Goal: Task Accomplishment & Management: Use online tool/utility

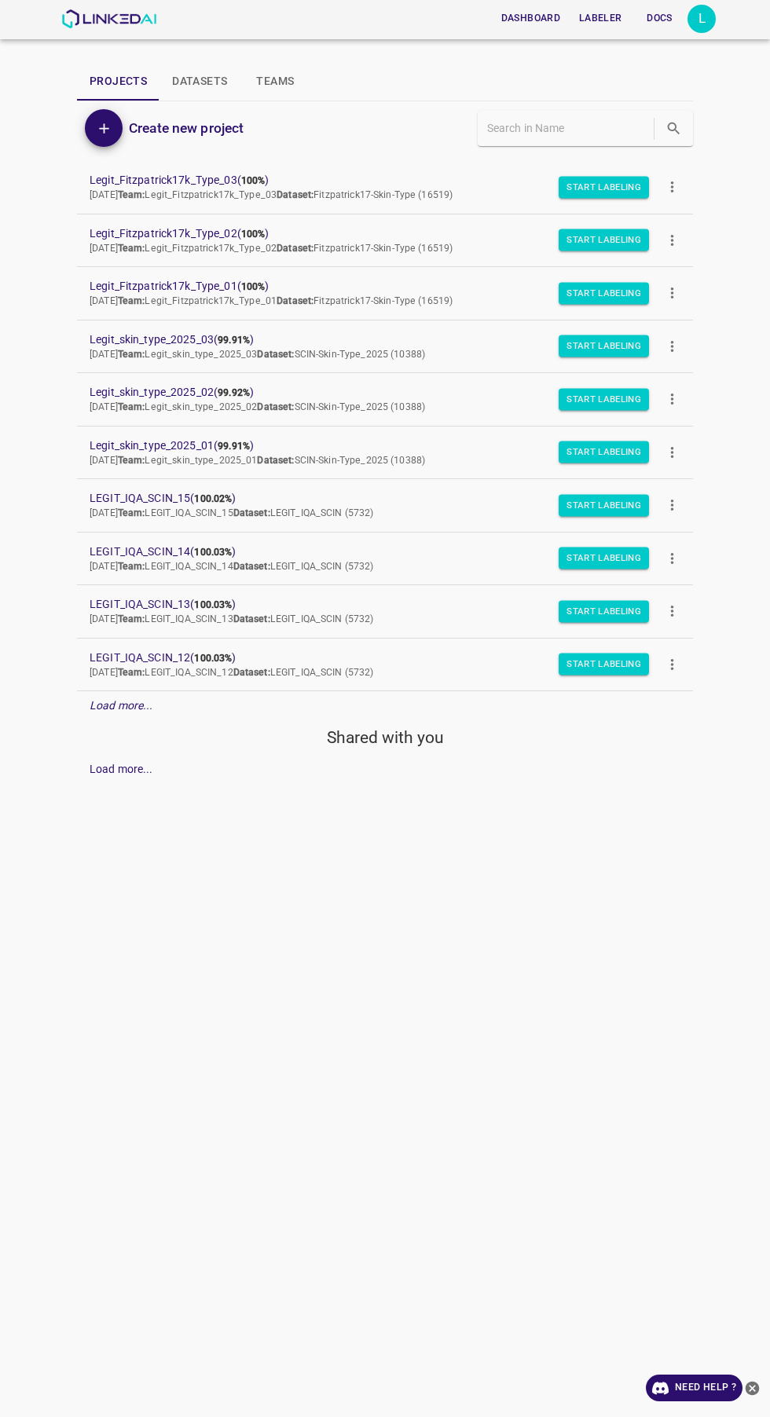
click at [659, 18] on button "Docs" at bounding box center [659, 18] width 50 height 26
click at [681, 9] on button "Docs" at bounding box center [659, 18] width 50 height 26
click at [702, 19] on div "L" at bounding box center [701, 19] width 28 height 28
click at [669, 184] on ul "Account Dark Mode Logout v.4.3.7" at bounding box center [653, 119] width 124 height 143
click at [684, 145] on li "Logout" at bounding box center [653, 146] width 124 height 26
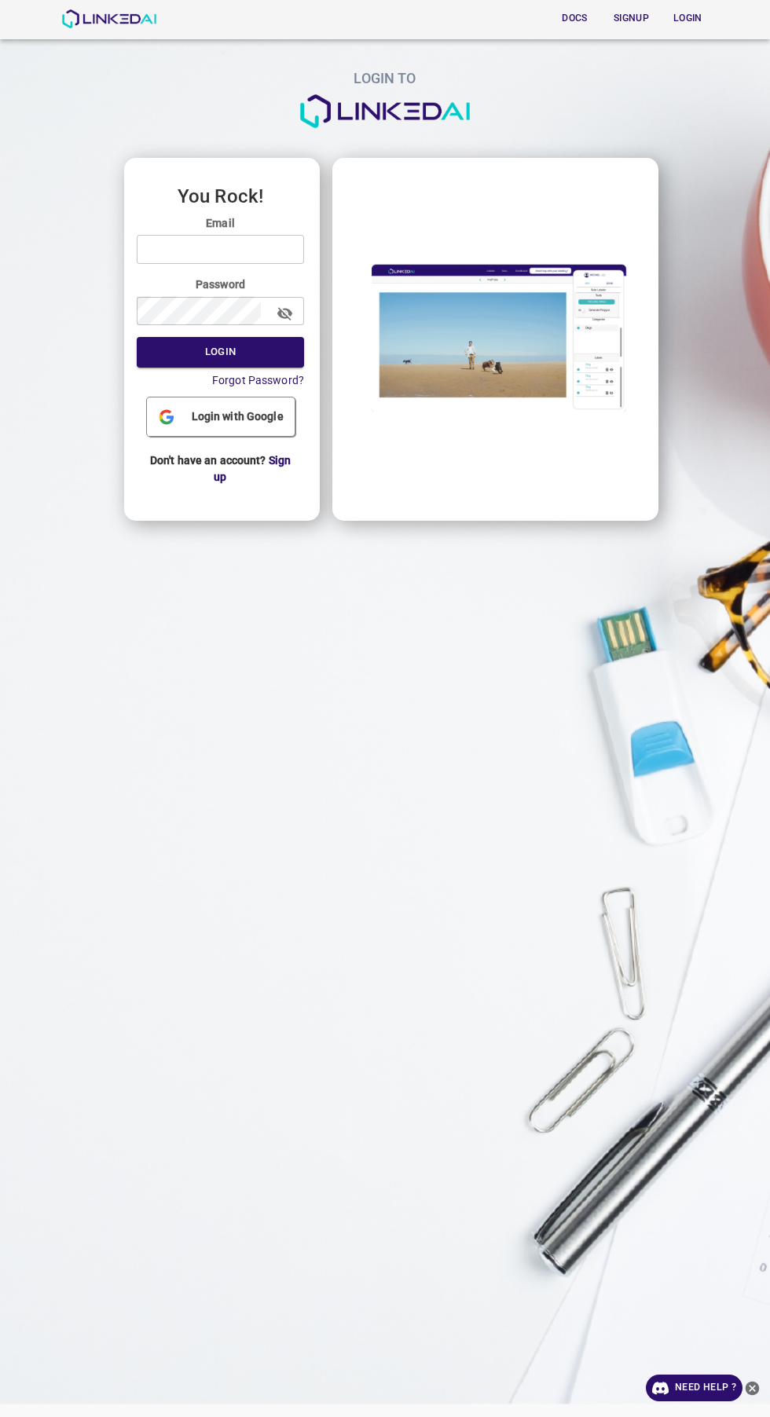
click at [277, 249] on input "email" at bounding box center [220, 249] width 167 height 29
type input "admin@linkedai.co"
click at [137, 337] on button "Login" at bounding box center [220, 352] width 167 height 31
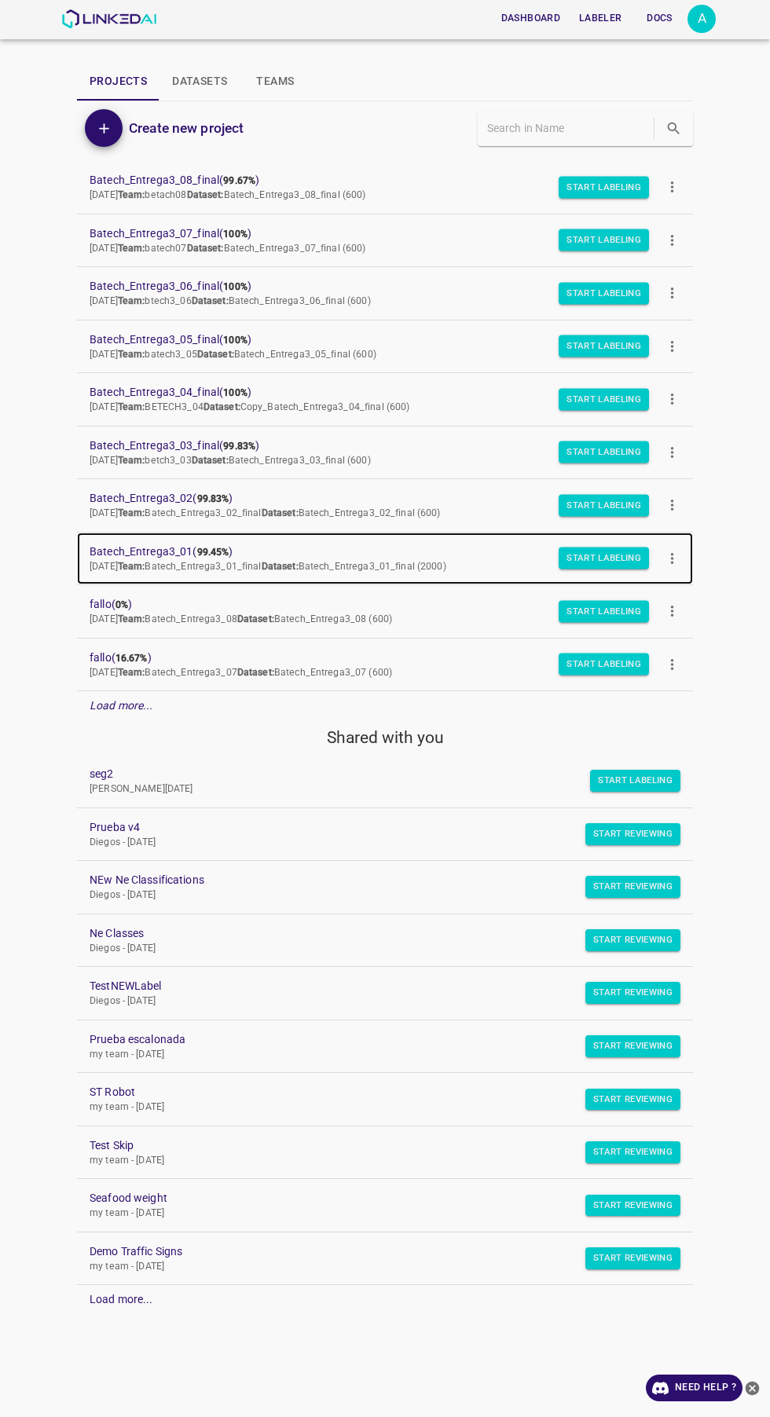
click at [185, 551] on span "Batech_Entrega3_01 ( 99.45% )" at bounding box center [373, 552] width 566 height 16
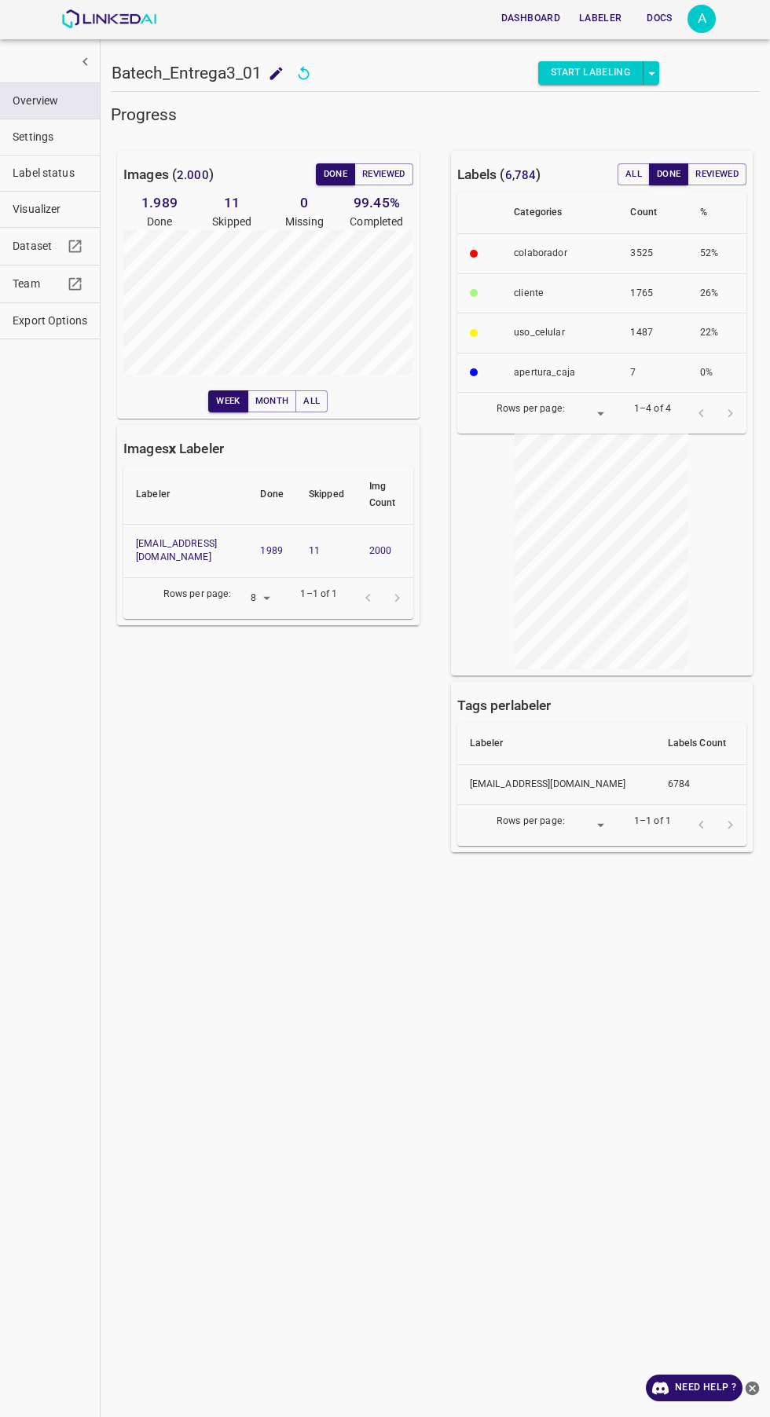
click at [42, 173] on span "Label status" at bounding box center [50, 173] width 75 height 16
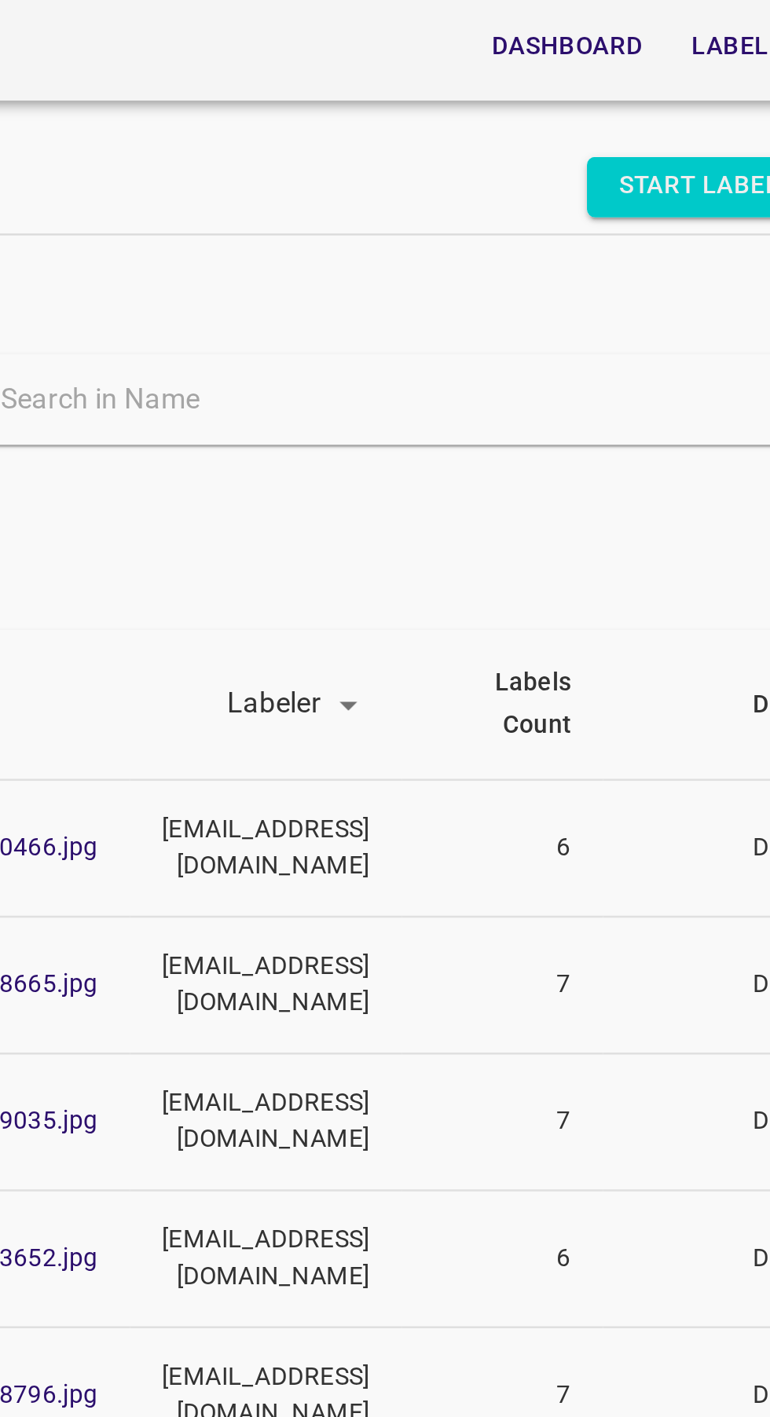
click at [441, 152] on input "text" at bounding box center [465, 156] width 310 height 23
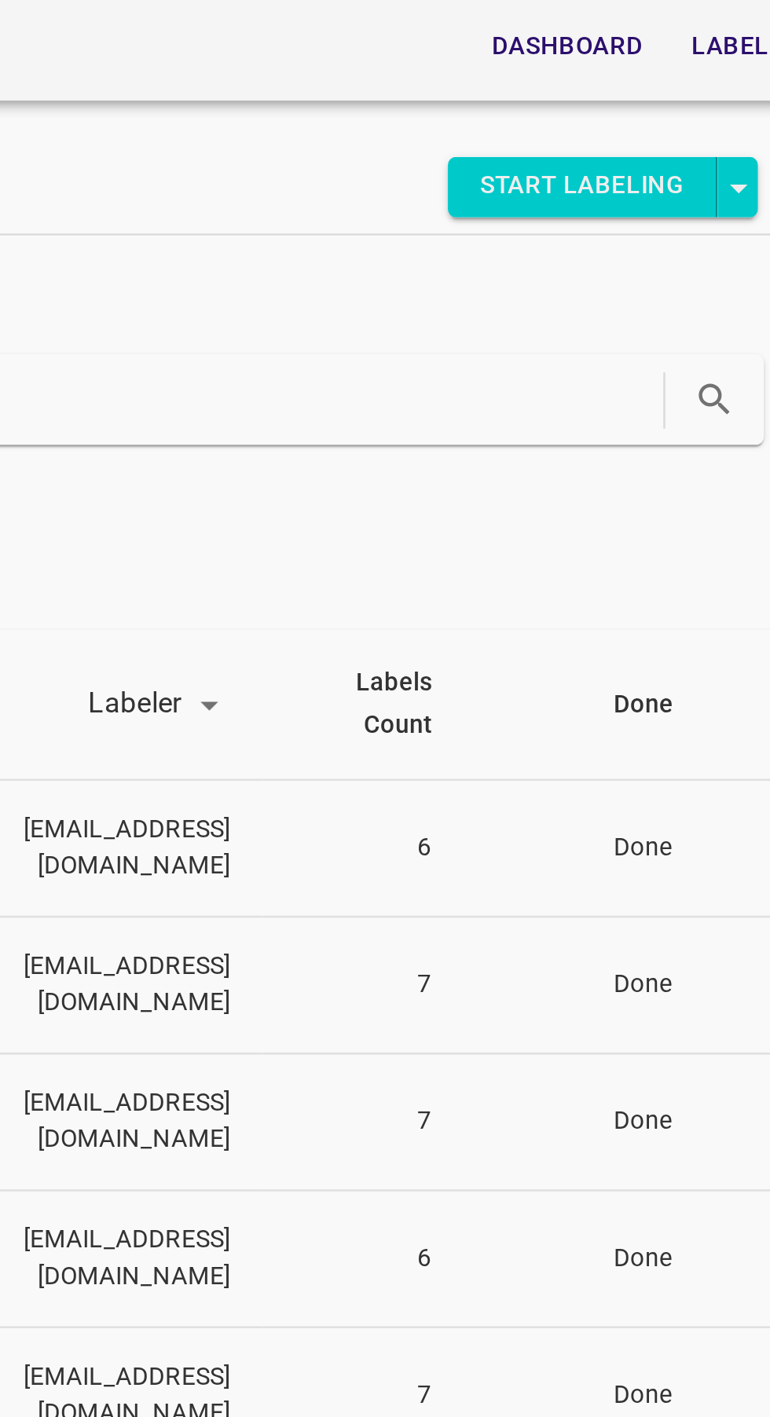
scroll to position [0, 97]
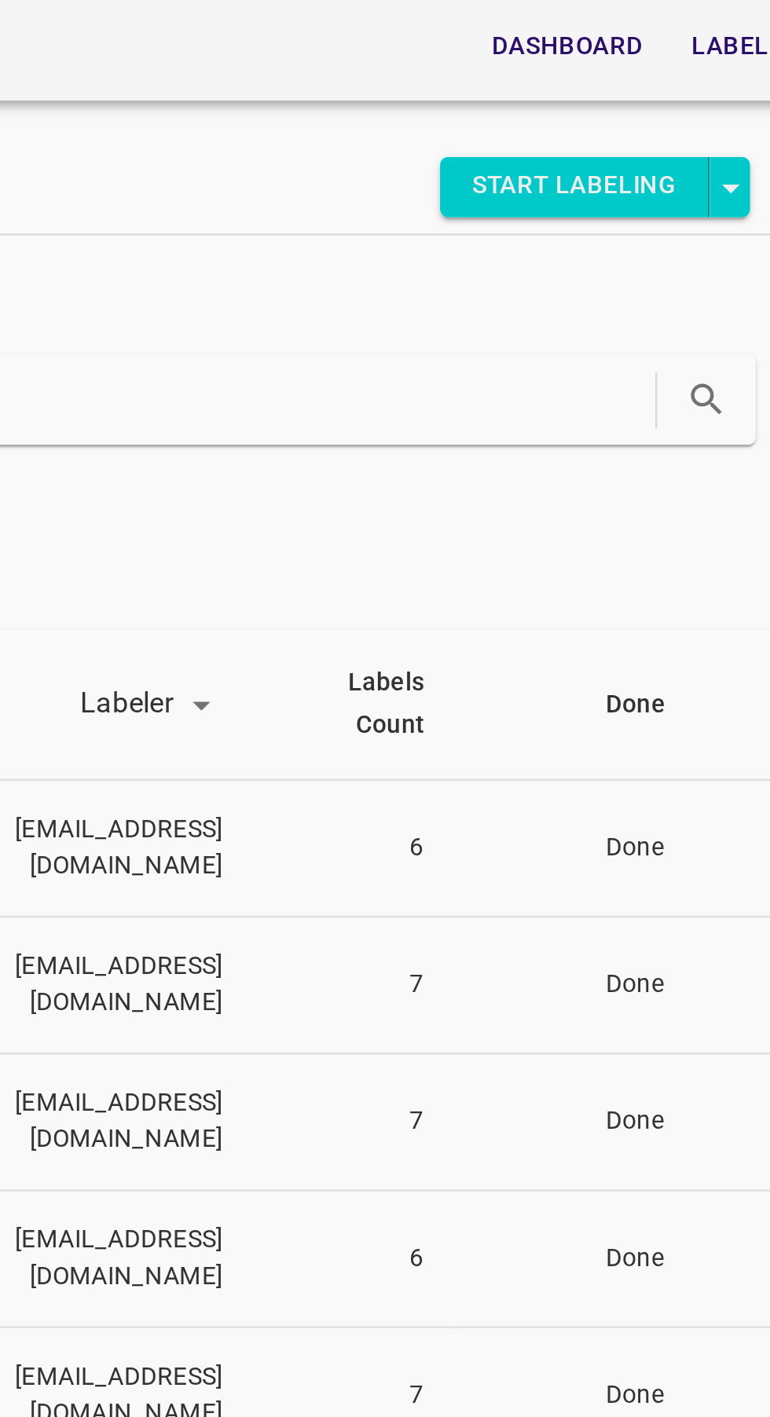
type input "950123"
click at [577, 149] on icon "search" at bounding box center [585, 156] width 16 height 16
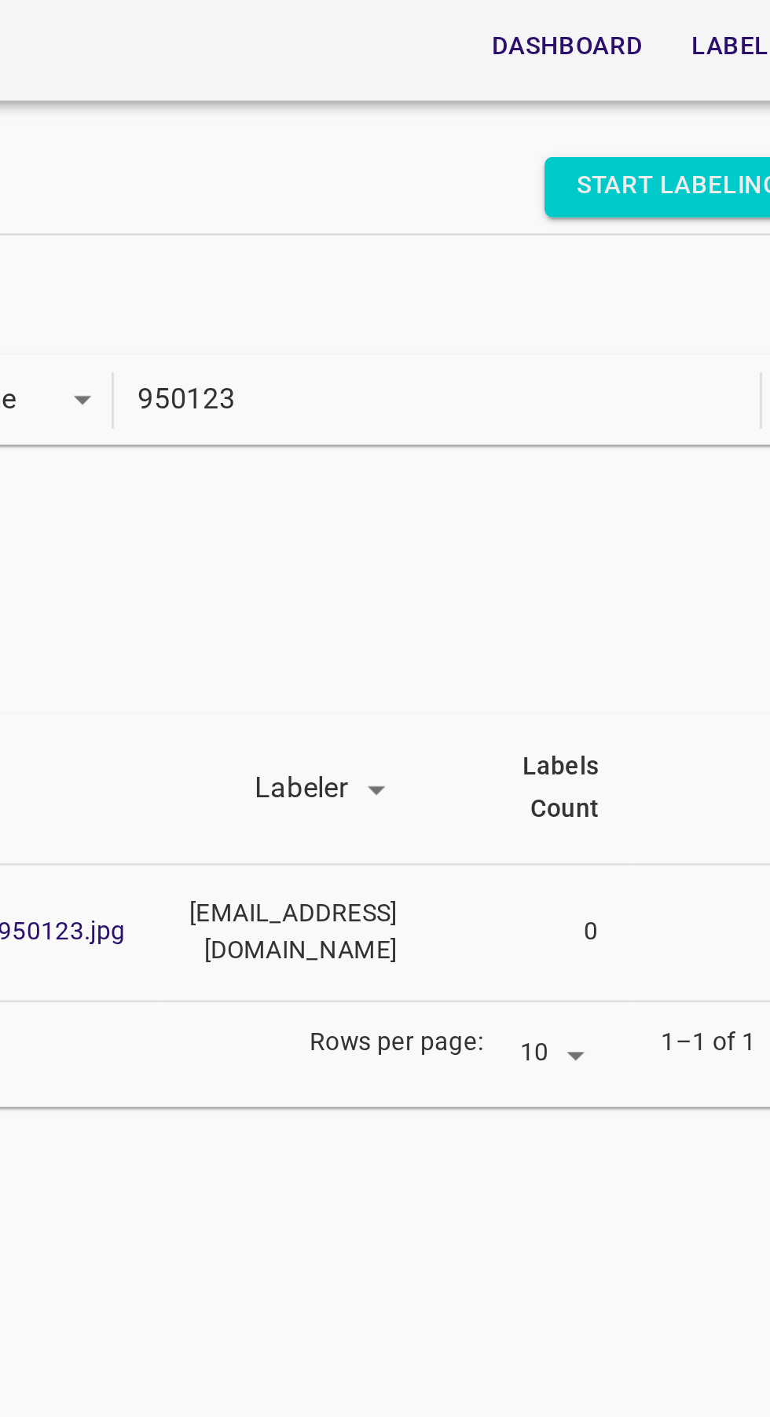
scroll to position [0, 0]
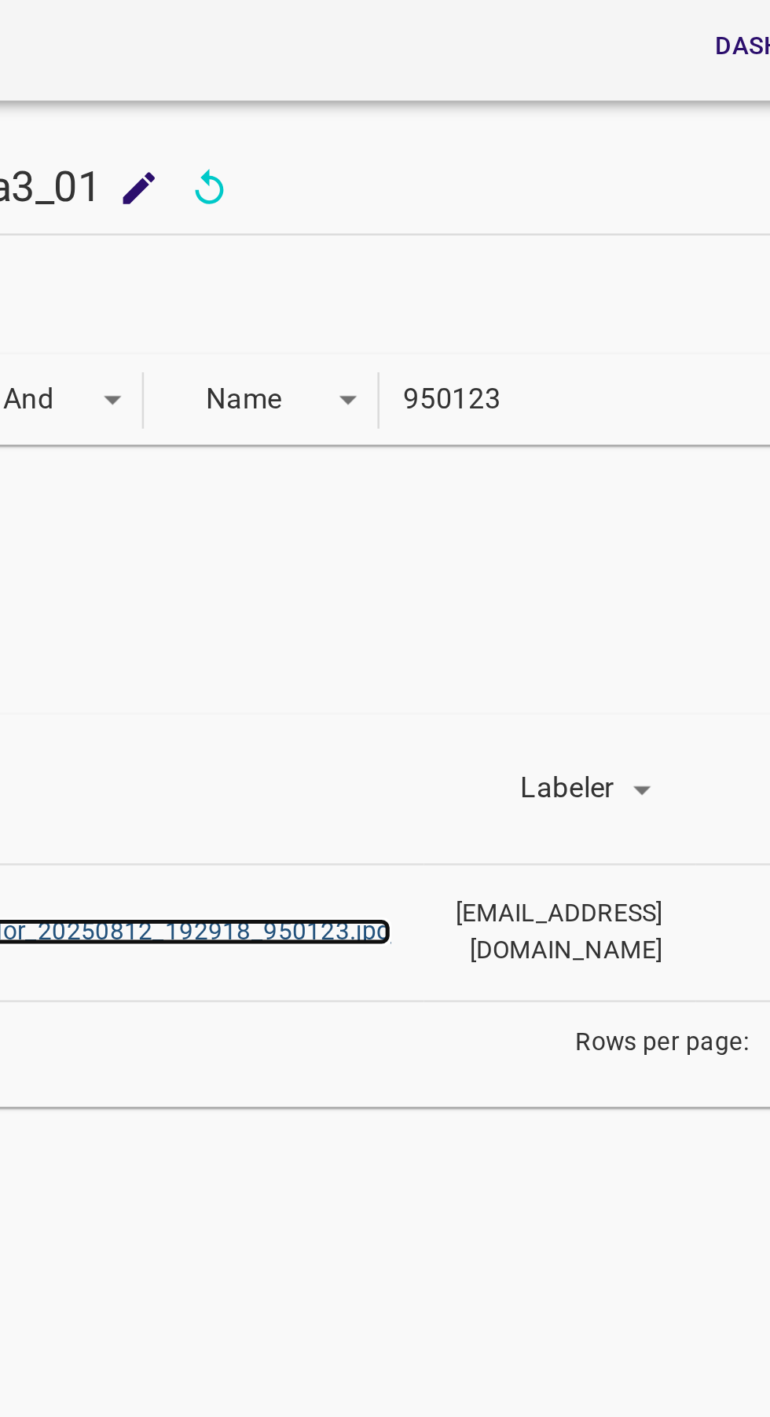
click at [333, 365] on link "mostrador_20250812_192918_950123.jpg" at bounding box center [280, 363] width 189 height 11
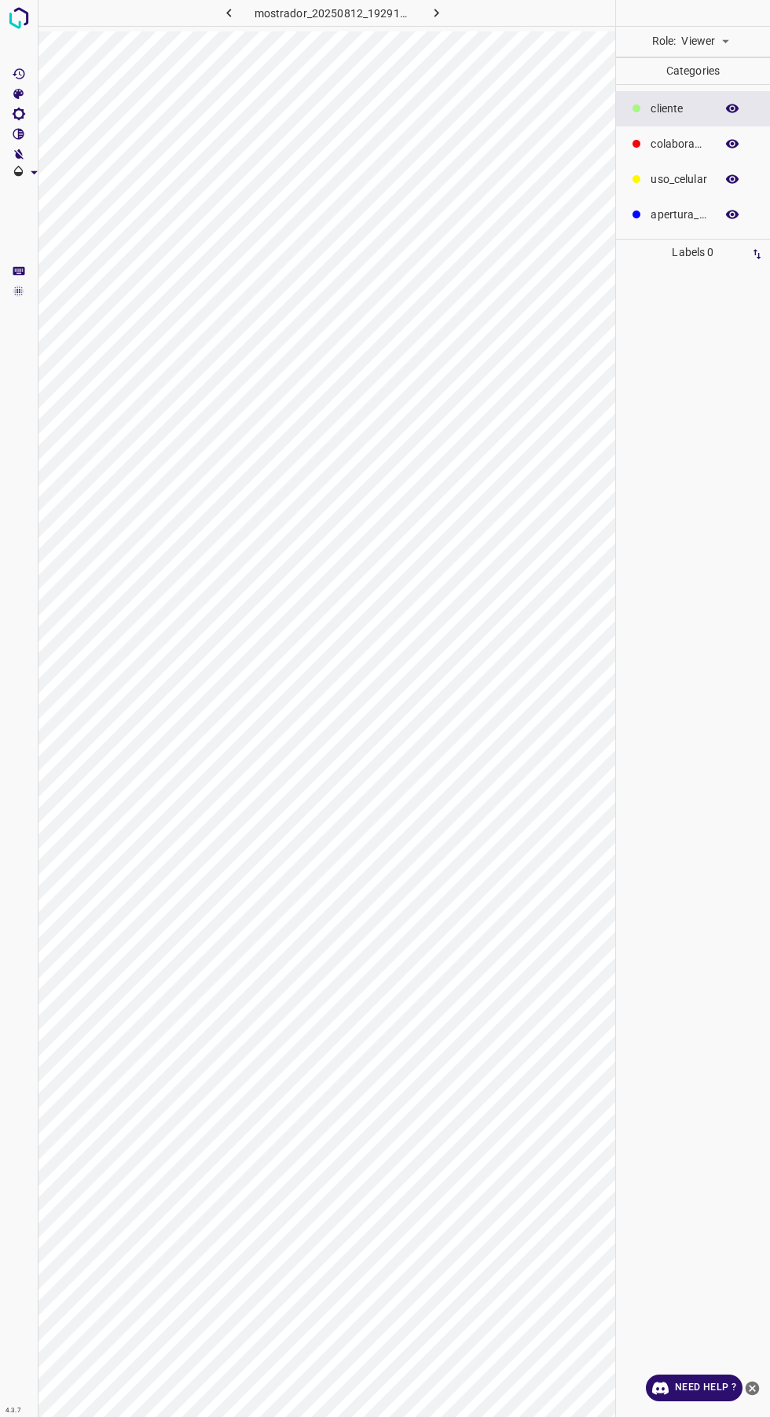
click at [706, 39] on body "4.3.7 mostrador_20250812_192918_950123.jpg Role: Viewer viewer Categories ​​cli…" at bounding box center [385, 708] width 770 height 1417
click at [726, 71] on li "Reviewer" at bounding box center [705, 76] width 70 height 26
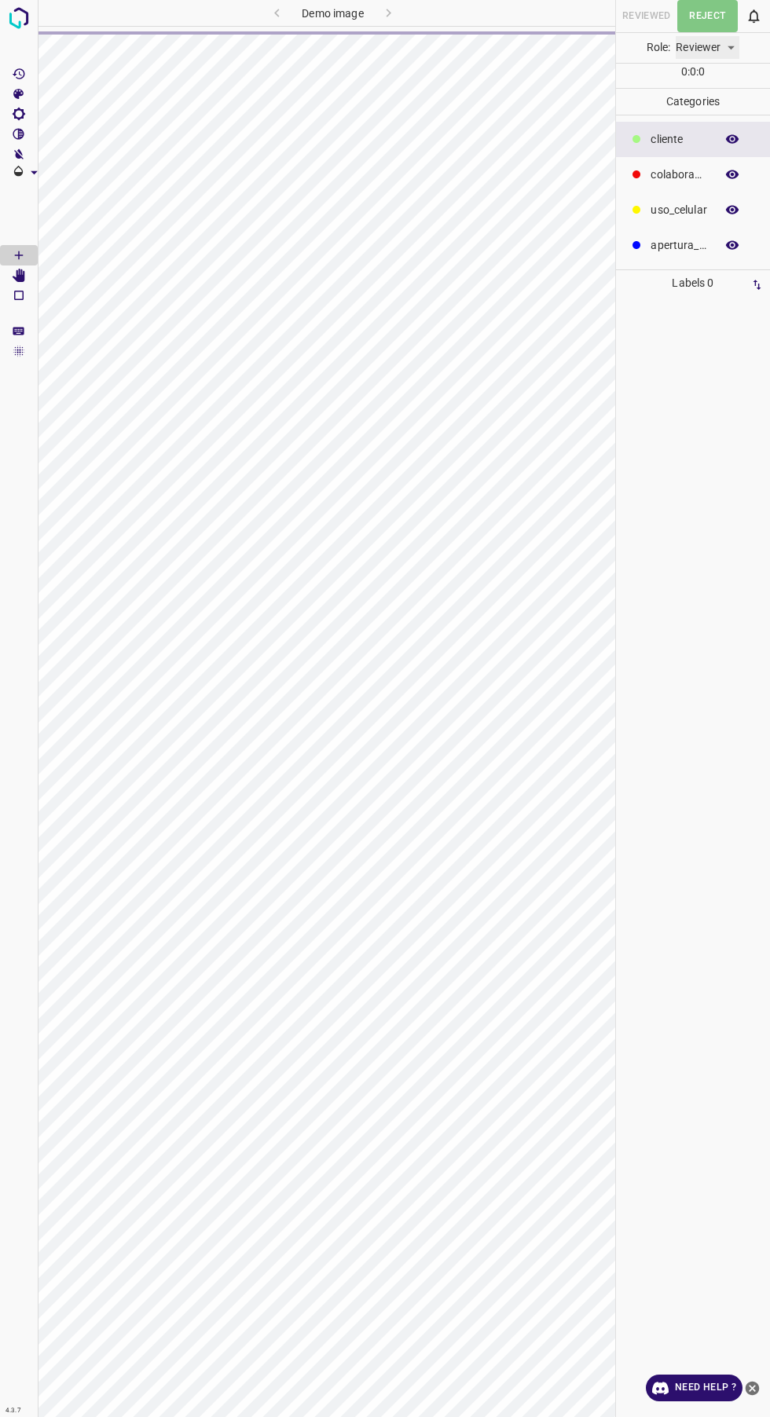
type input "reviewer"
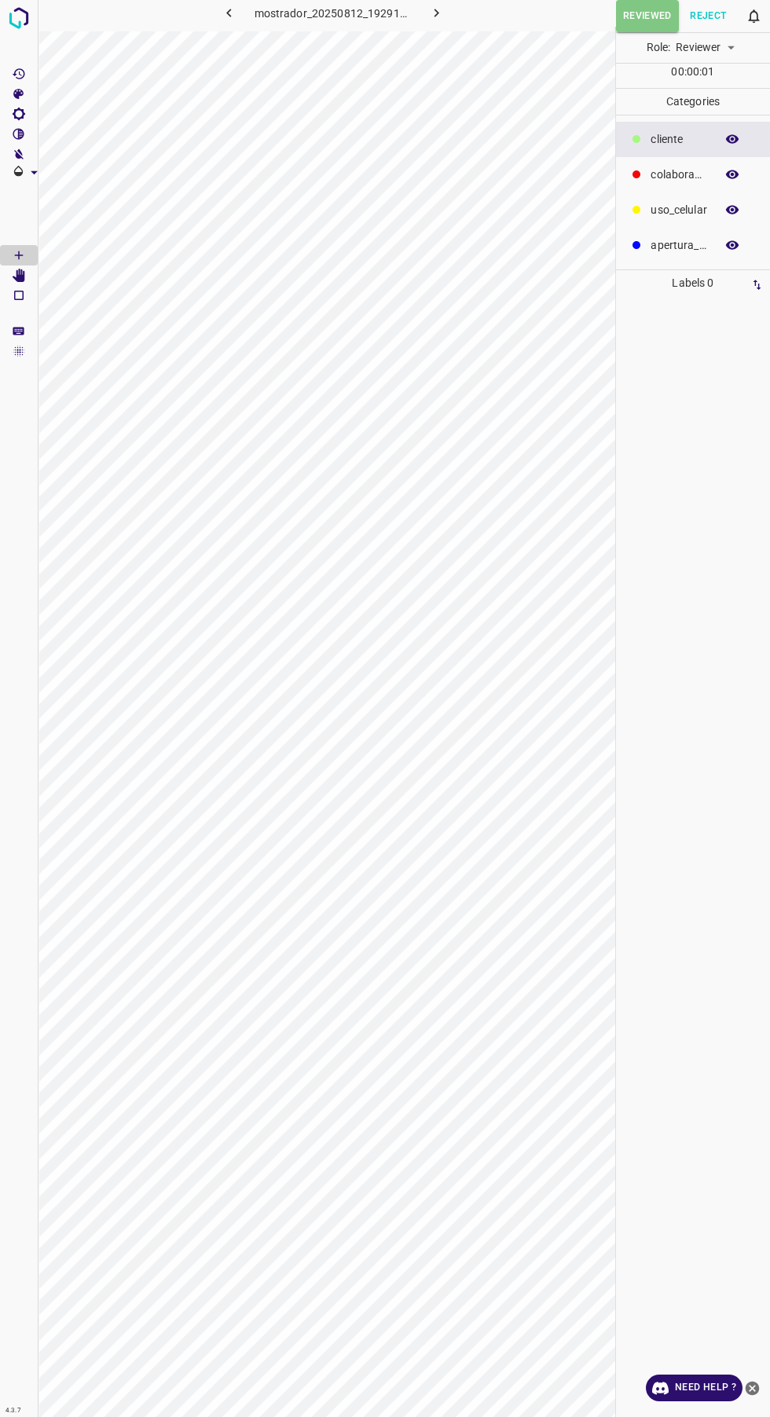
click at [669, 175] on p "colaborador" at bounding box center [679, 175] width 57 height 16
click at [21, 258] on icon "[Space] Draw" at bounding box center [19, 255] width 14 height 14
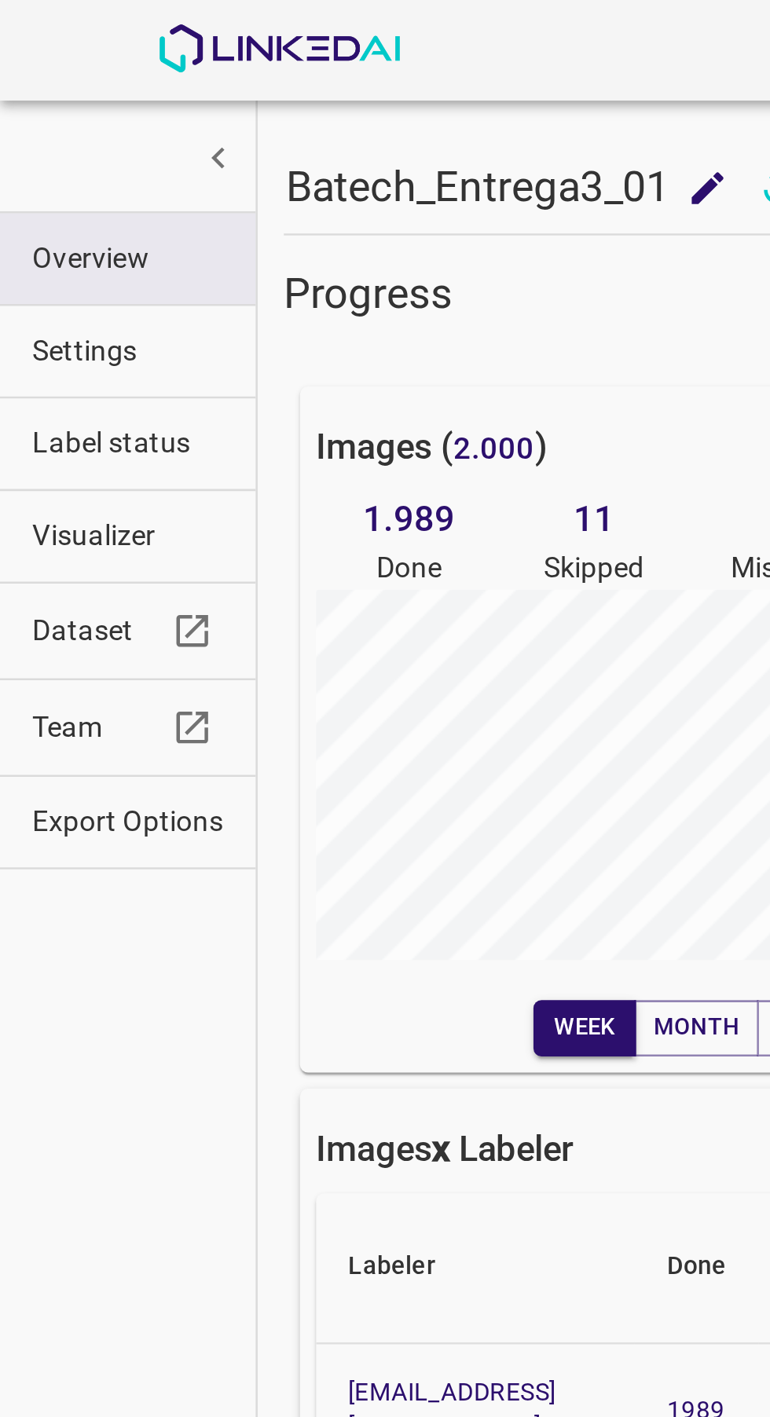
click at [75, 324] on span "Export Options" at bounding box center [50, 321] width 75 height 16
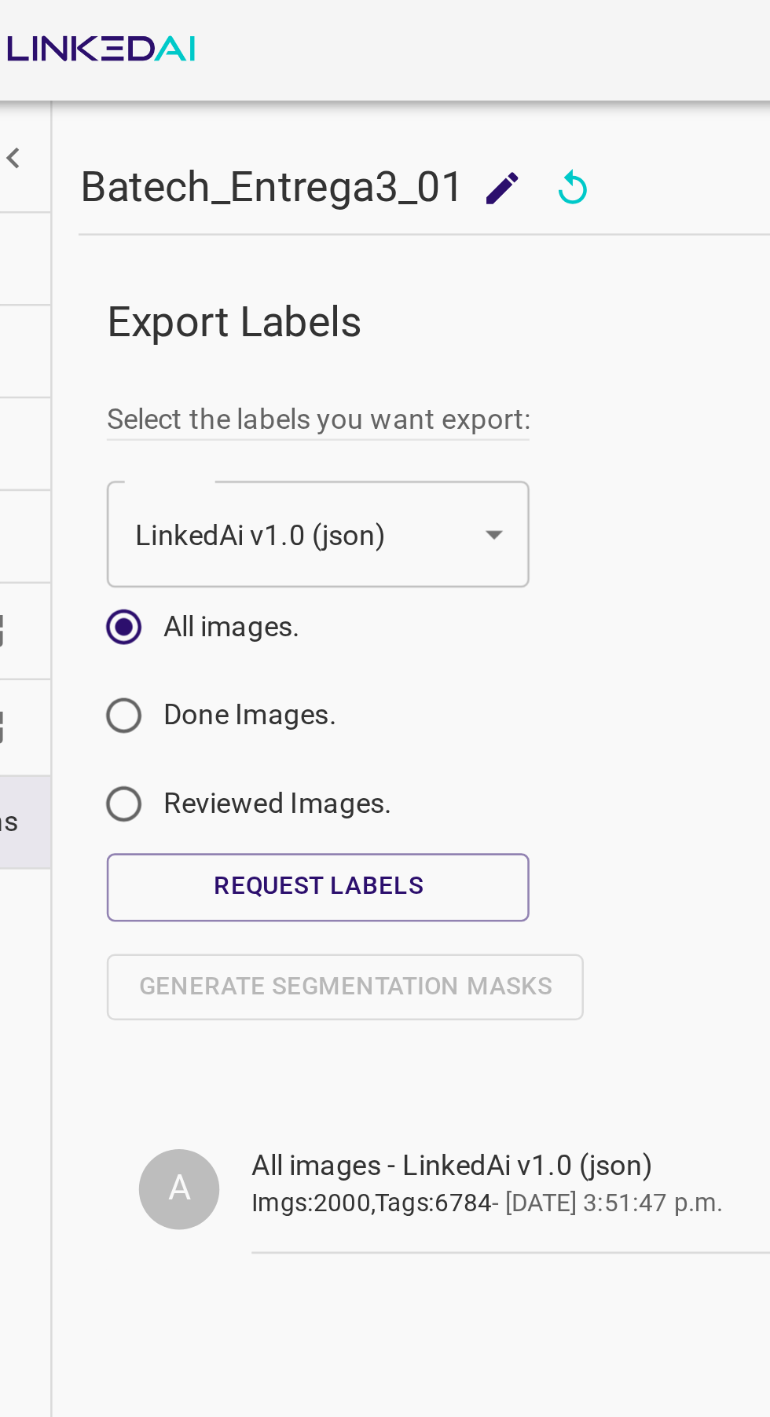
click at [246, 341] on button "Request Labels" at bounding box center [204, 346] width 165 height 26
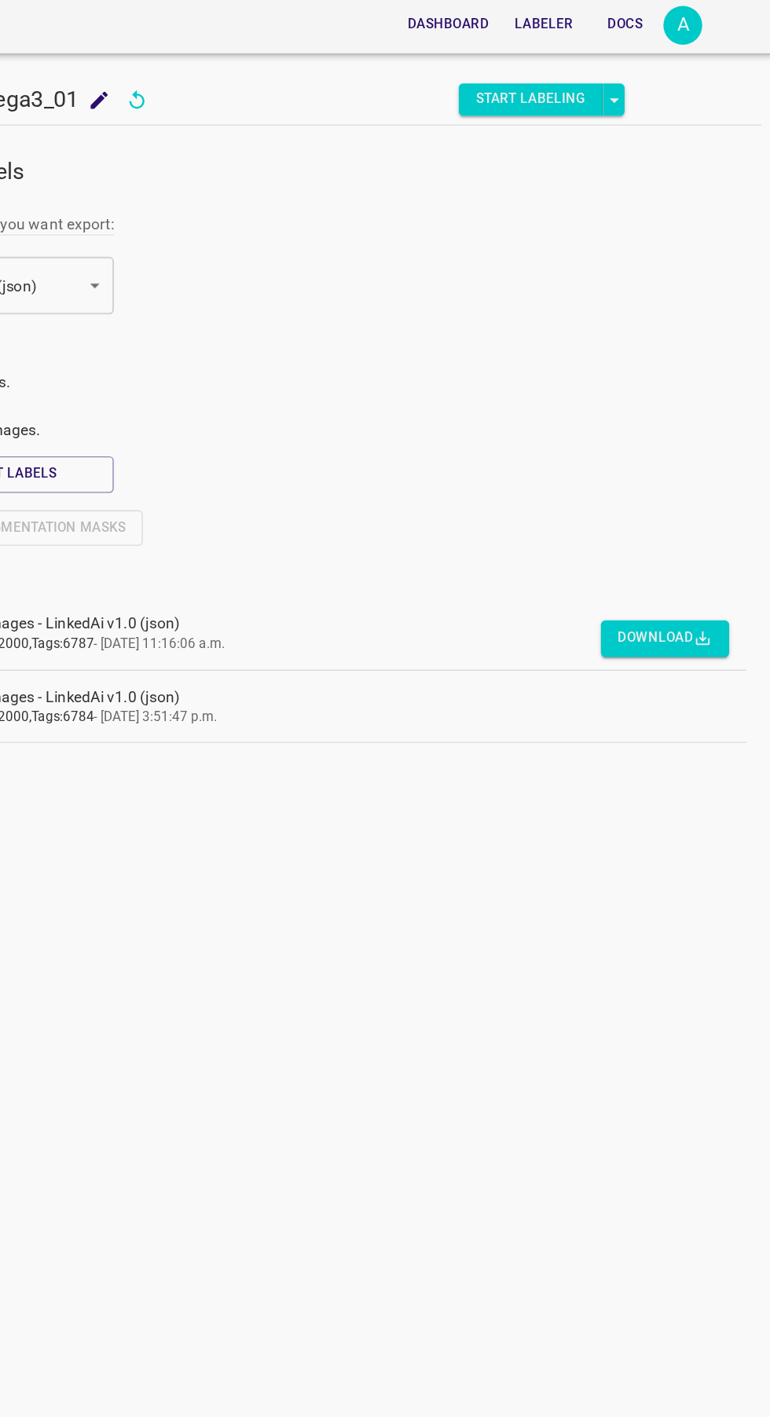
click at [690, 470] on button "Download" at bounding box center [688, 466] width 93 height 26
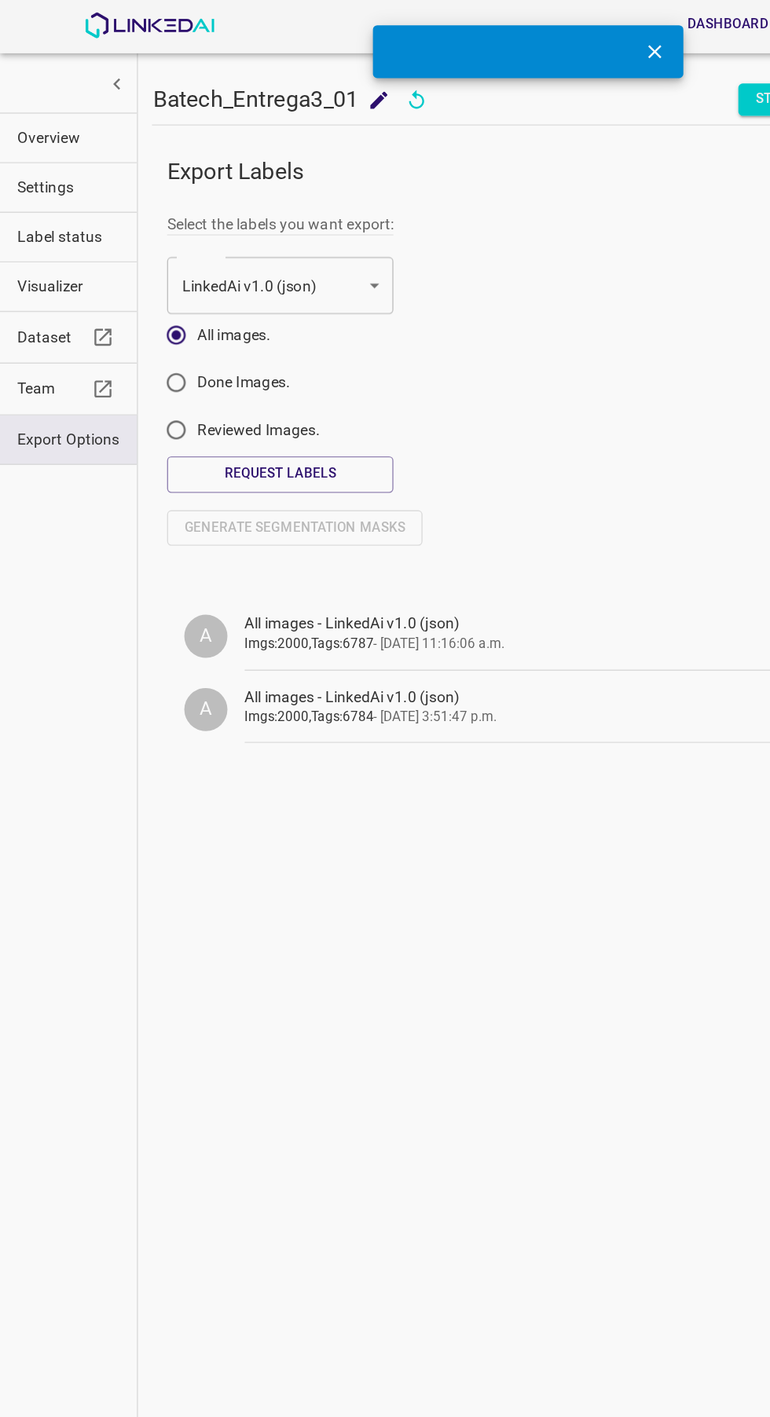
click at [8, 133] on button "Settings" at bounding box center [50, 136] width 100 height 35
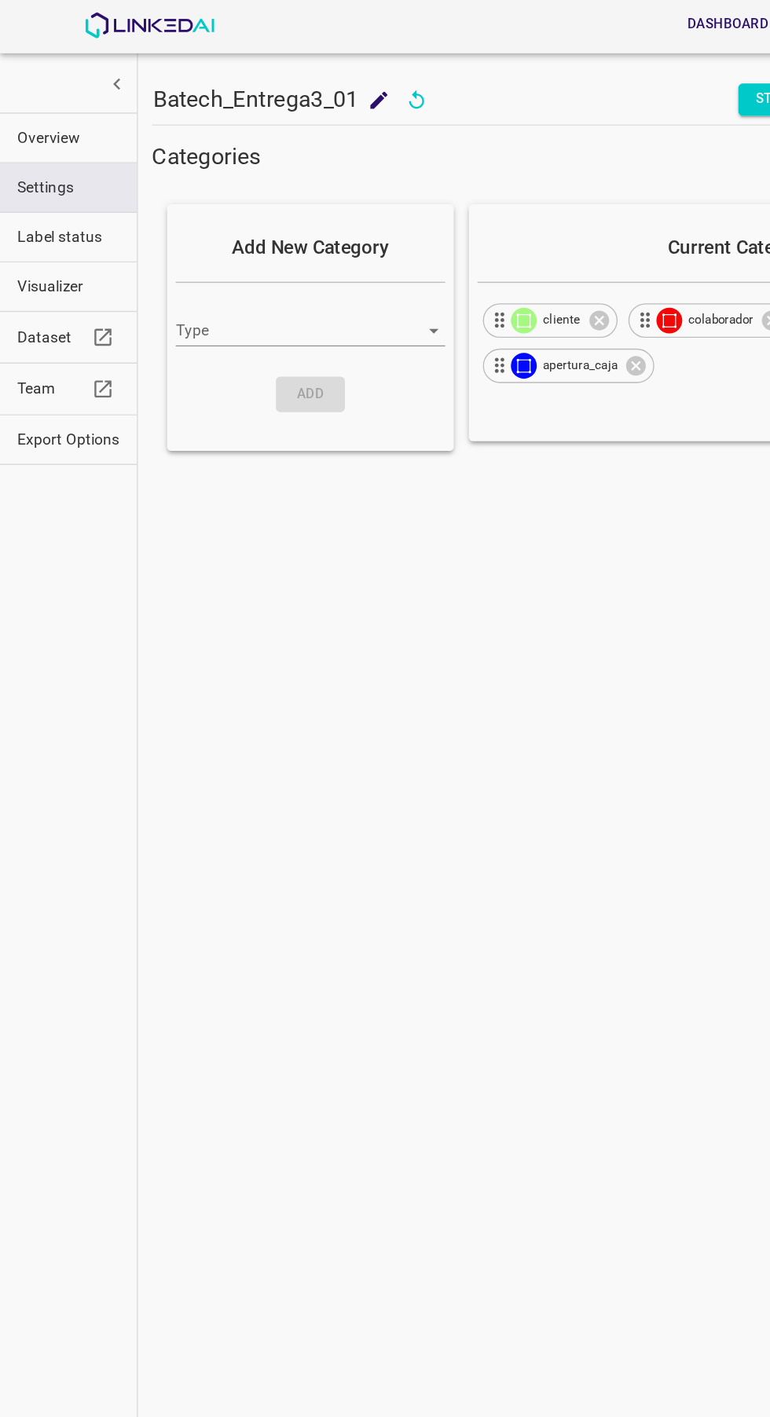
click at [383, 239] on img at bounding box center [381, 234] width 19 height 19
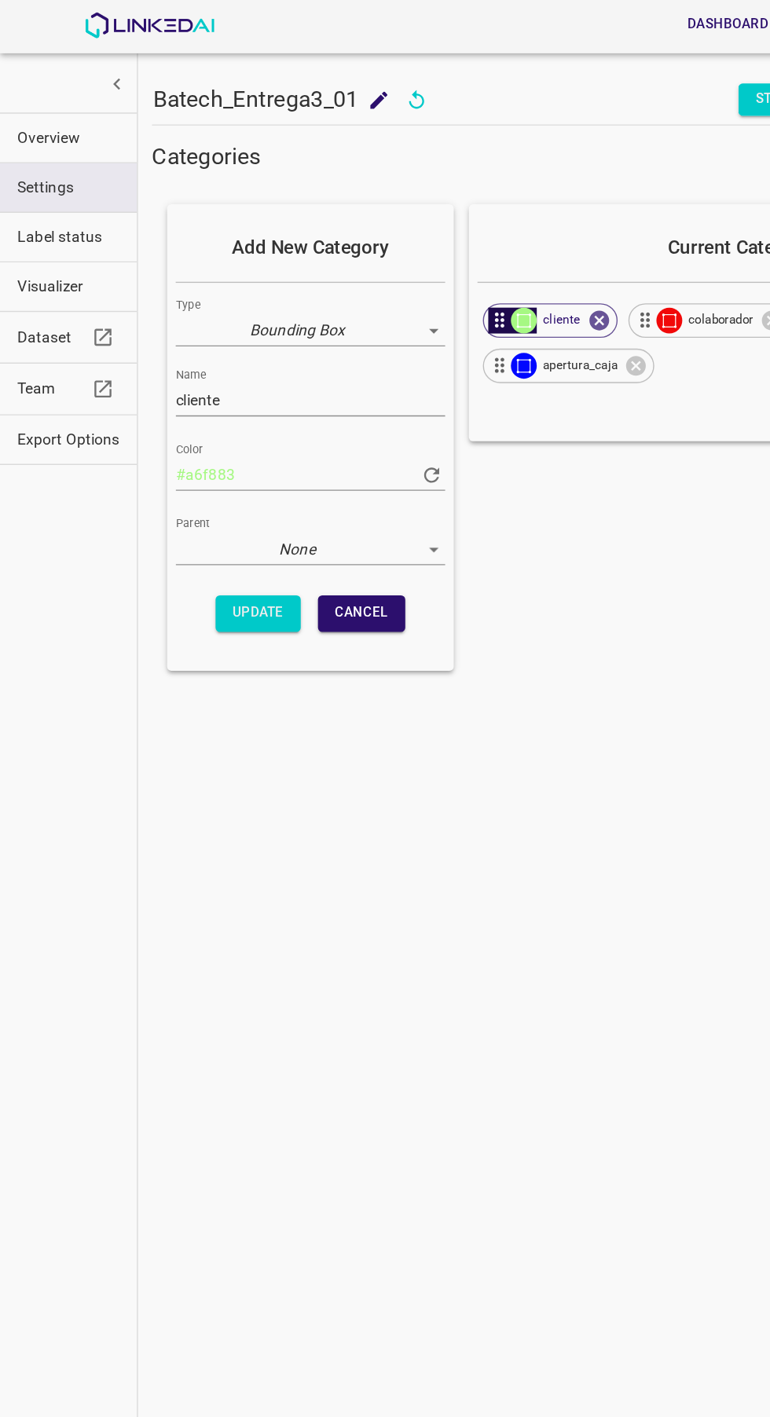
type input "bounding_box"
